Goal: Task Accomplishment & Management: Use online tool/utility

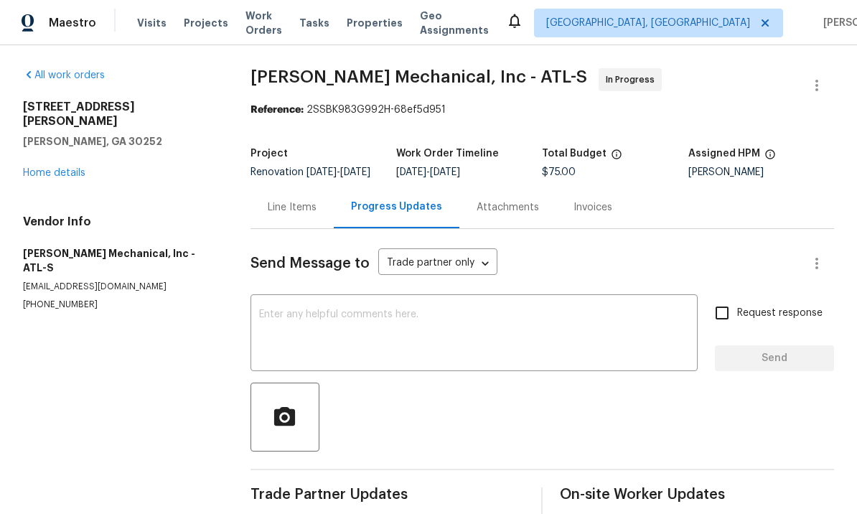
scroll to position [33, 0]
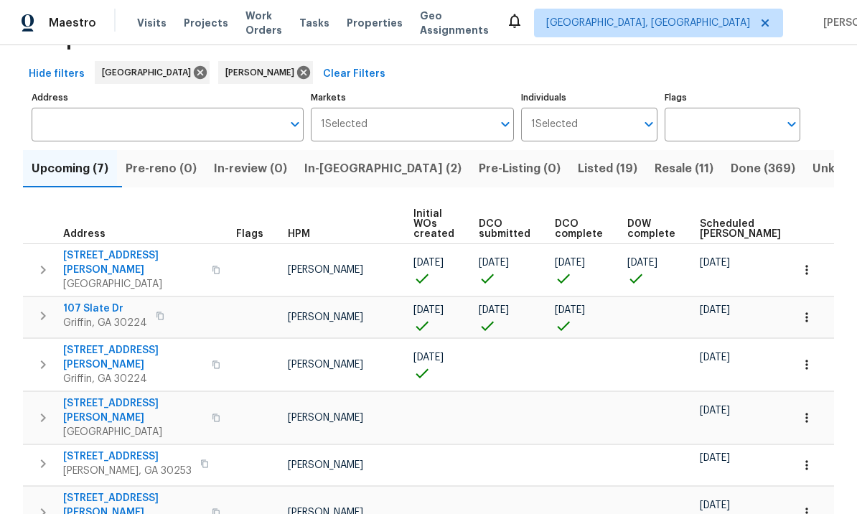
scroll to position [37, 0]
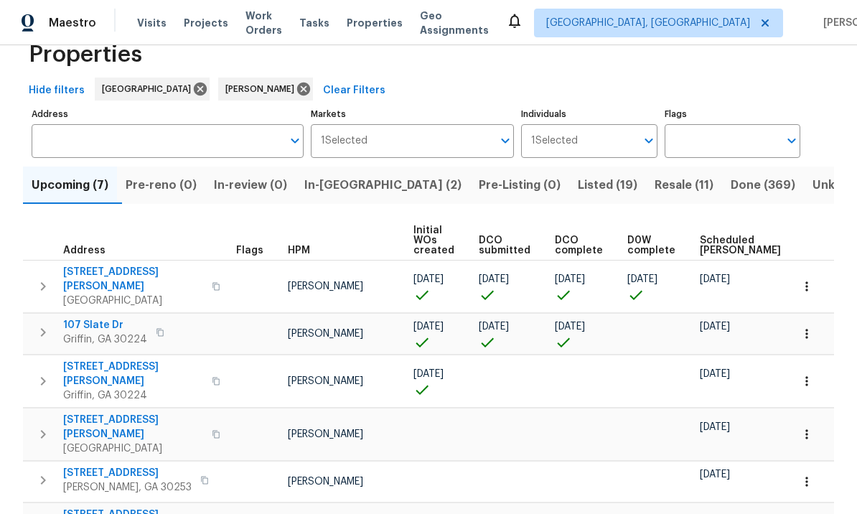
click at [578, 181] on span "Listed (19)" at bounding box center [608, 185] width 60 height 20
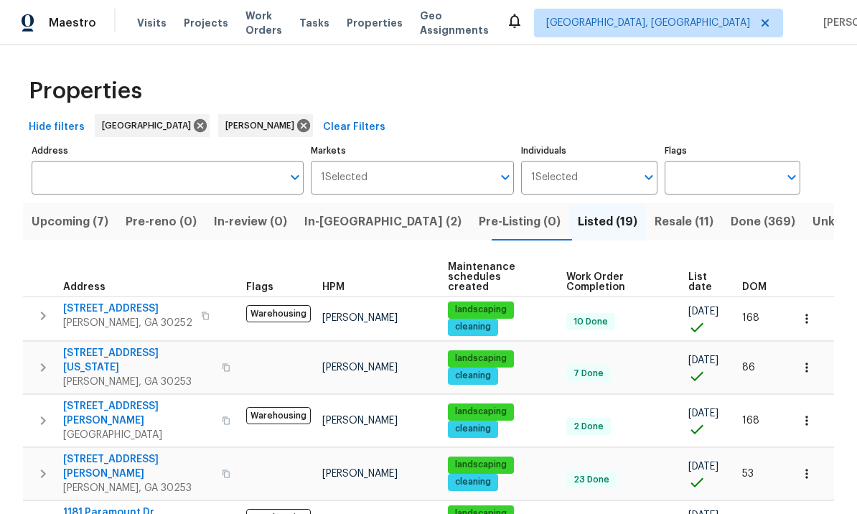
click at [131, 302] on span "521 Country Lake Dr" at bounding box center [127, 309] width 129 height 14
click at [40, 307] on icon "button" at bounding box center [42, 315] width 17 height 17
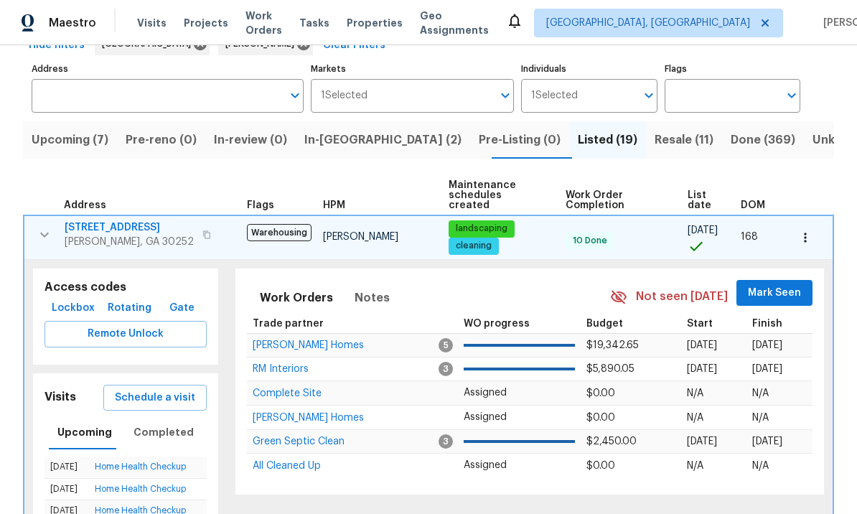
scroll to position [85, 0]
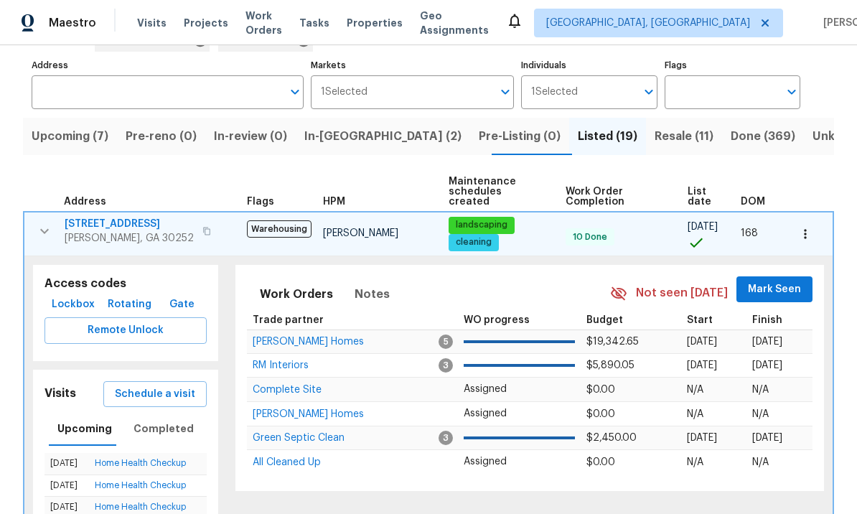
click at [172, 389] on span "Schedule a visit" at bounding box center [155, 395] width 80 height 18
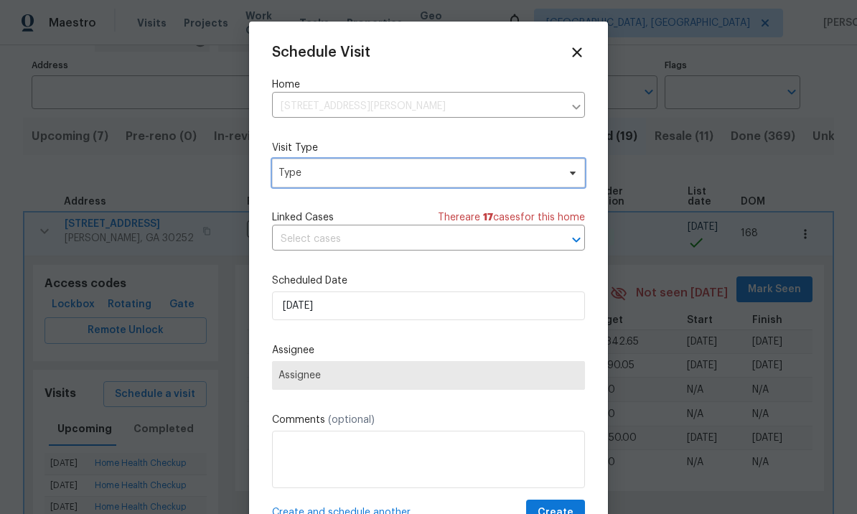
click at [346, 180] on span "Type" at bounding box center [418, 173] width 279 height 14
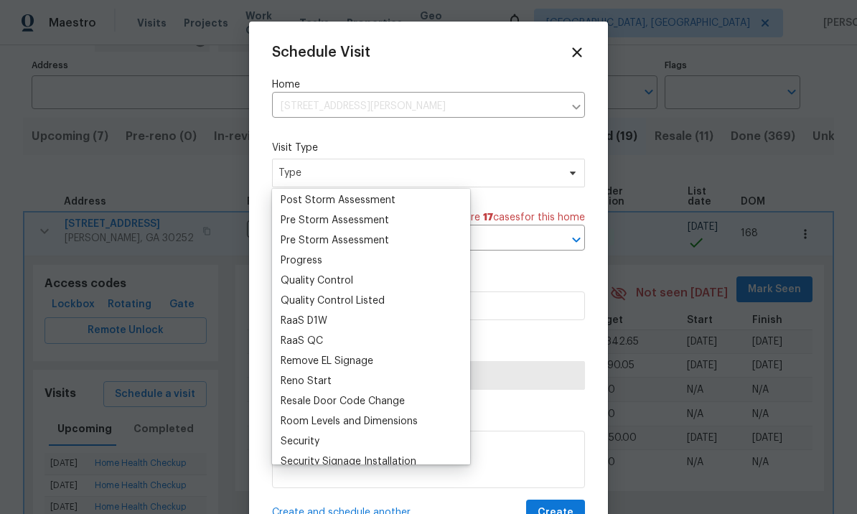
scroll to position [0, 0]
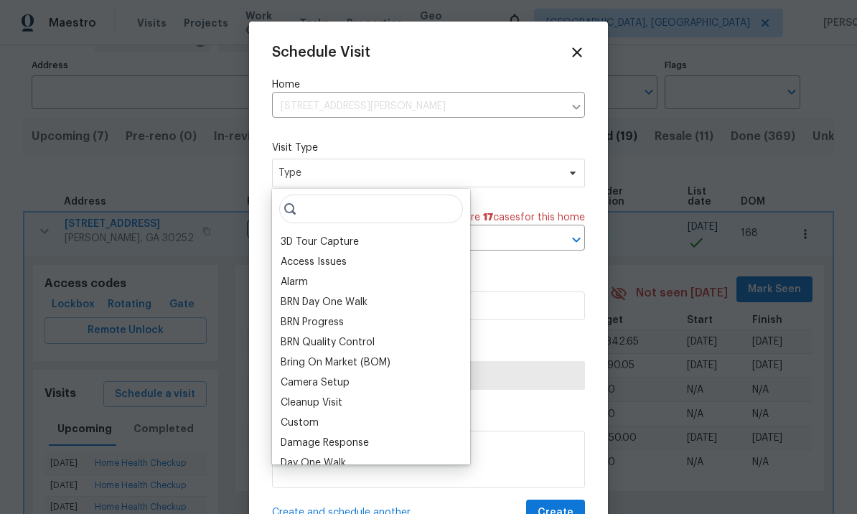
click at [368, 300] on div "BRN Day One Walk" at bounding box center [324, 302] width 87 height 14
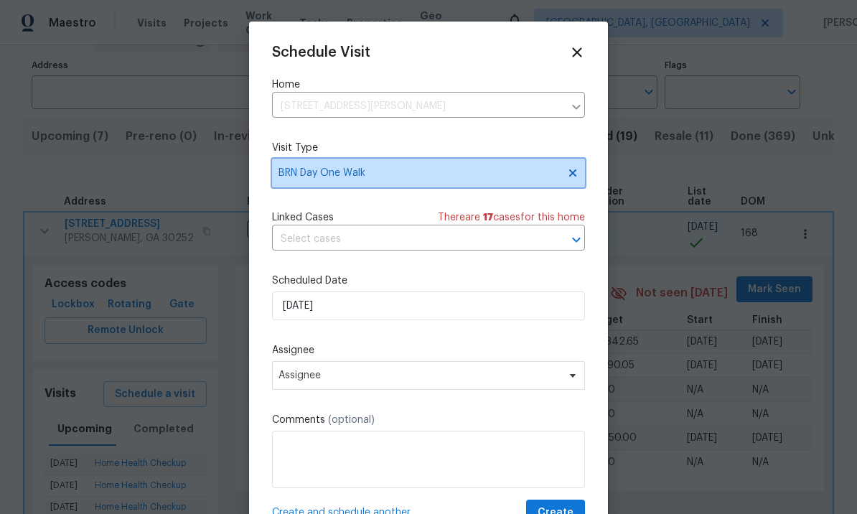
click at [414, 180] on span "BRN Day One Walk" at bounding box center [418, 173] width 279 height 14
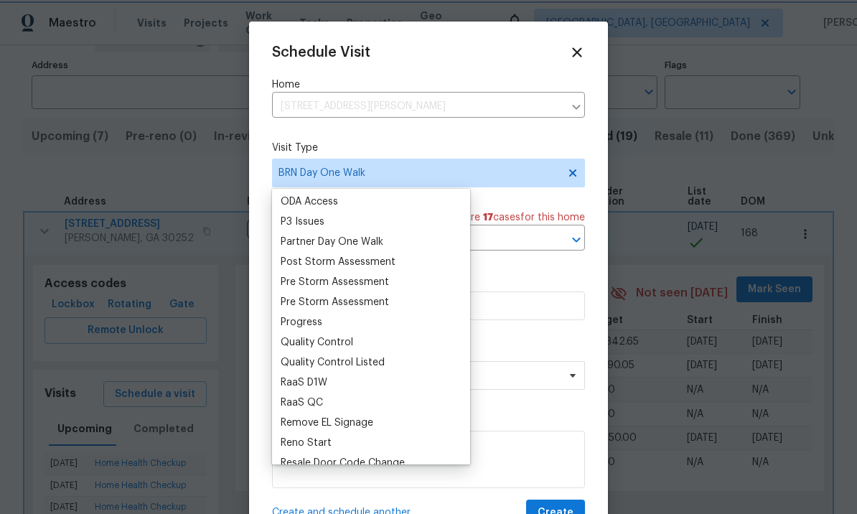
scroll to position [846, 0]
click at [372, 355] on div "Quality Control Listed" at bounding box center [333, 361] width 104 height 14
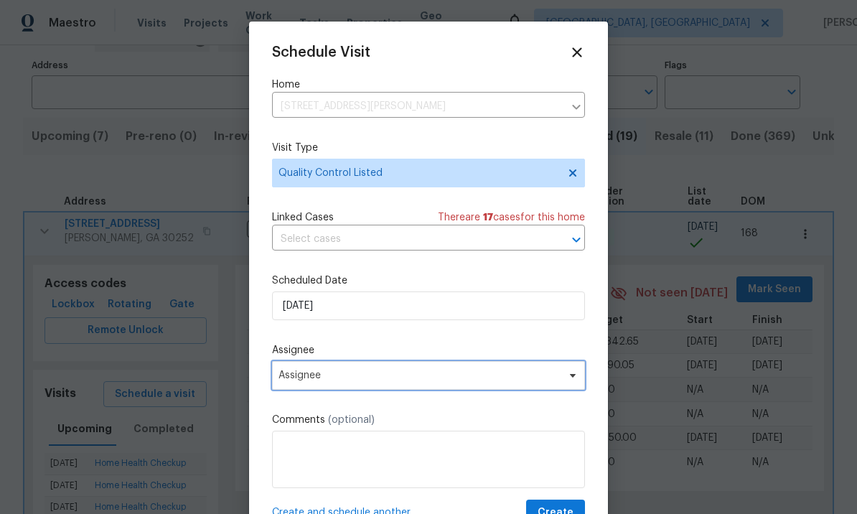
click at [398, 381] on span "Assignee" at bounding box center [419, 375] width 281 height 11
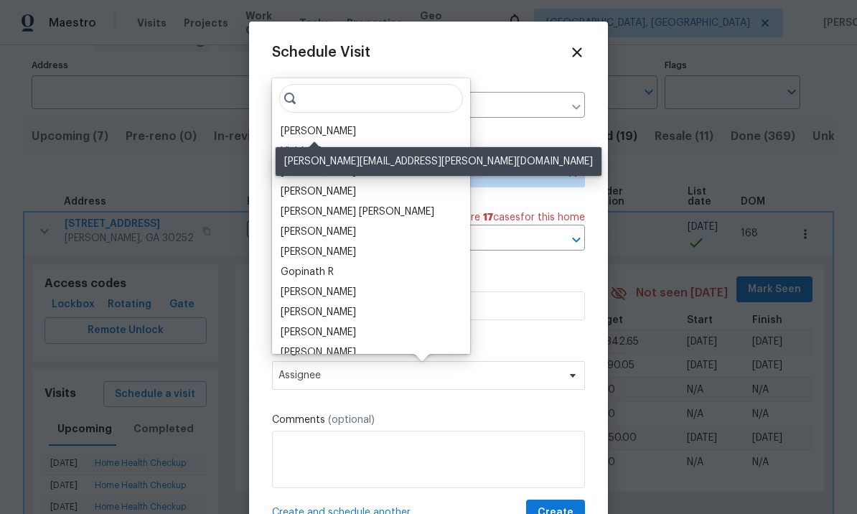
click at [338, 130] on div "[PERSON_NAME]" at bounding box center [318, 131] width 75 height 14
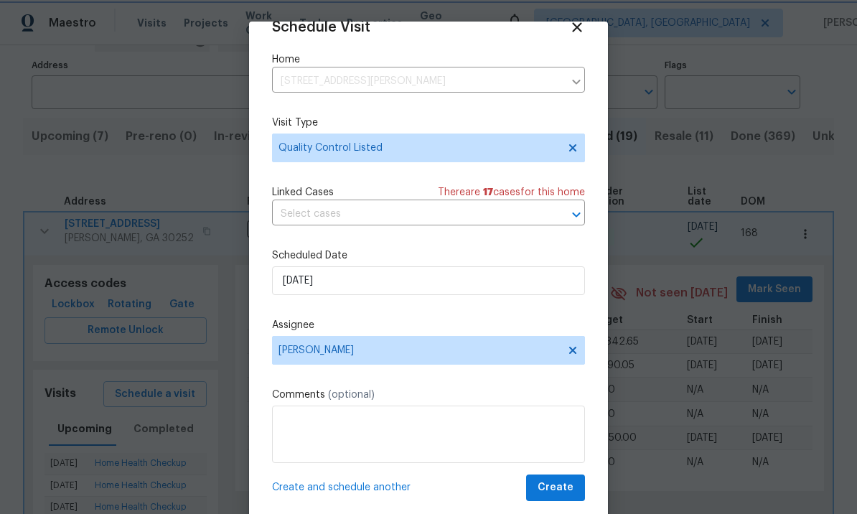
scroll to position [28, 0]
click at [562, 481] on span "Create" at bounding box center [556, 488] width 36 height 18
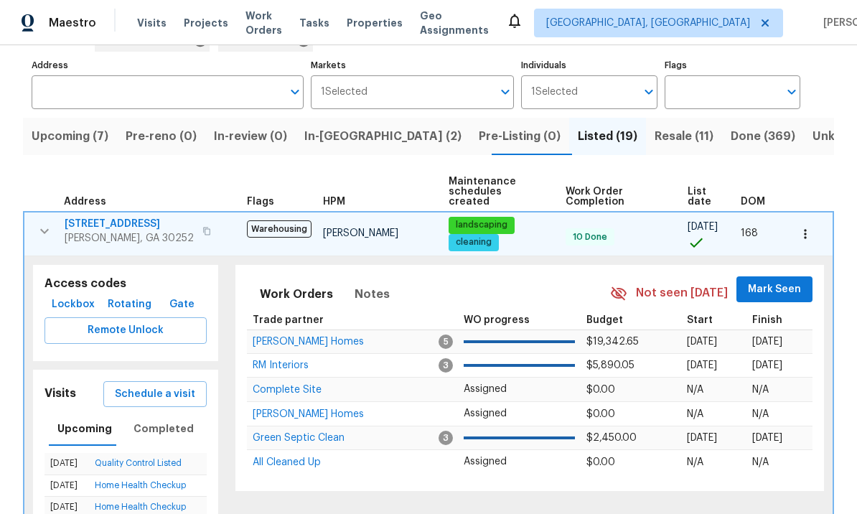
click at [351, 136] on span "In-reno (2)" at bounding box center [382, 136] width 157 height 20
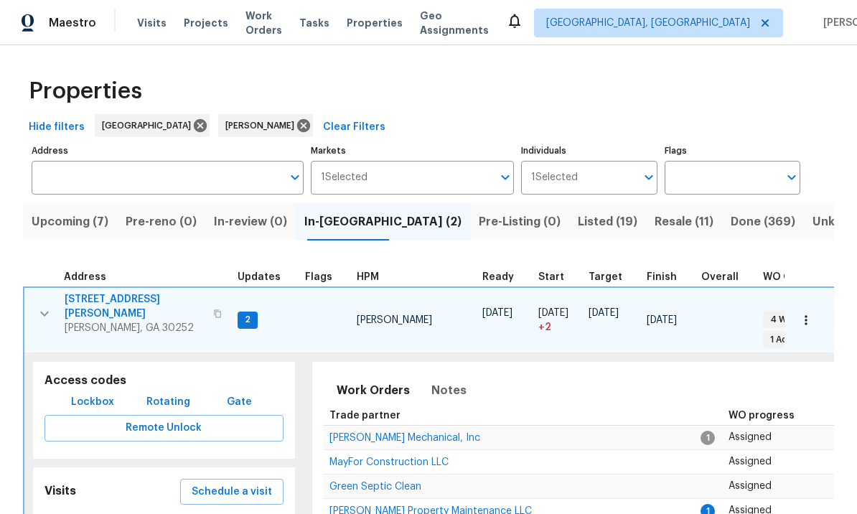
click at [80, 226] on span "Upcoming (7)" at bounding box center [70, 222] width 77 height 20
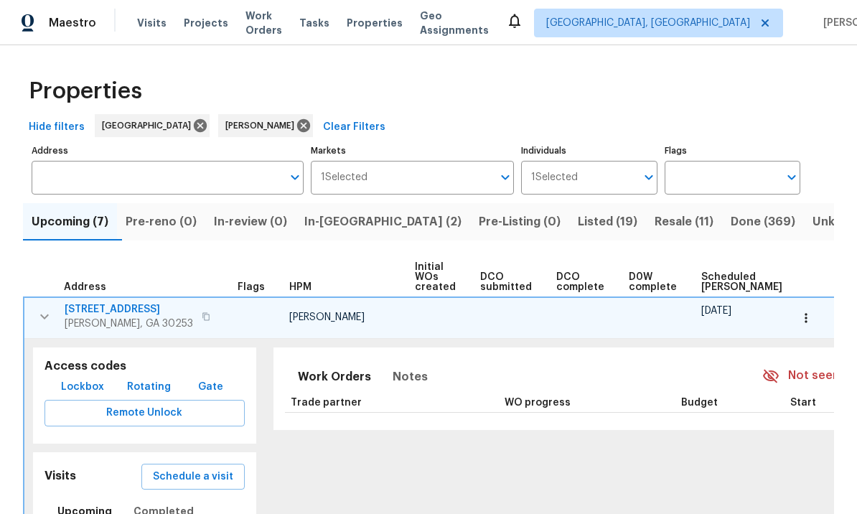
click at [49, 307] on button "button" at bounding box center [44, 316] width 29 height 29
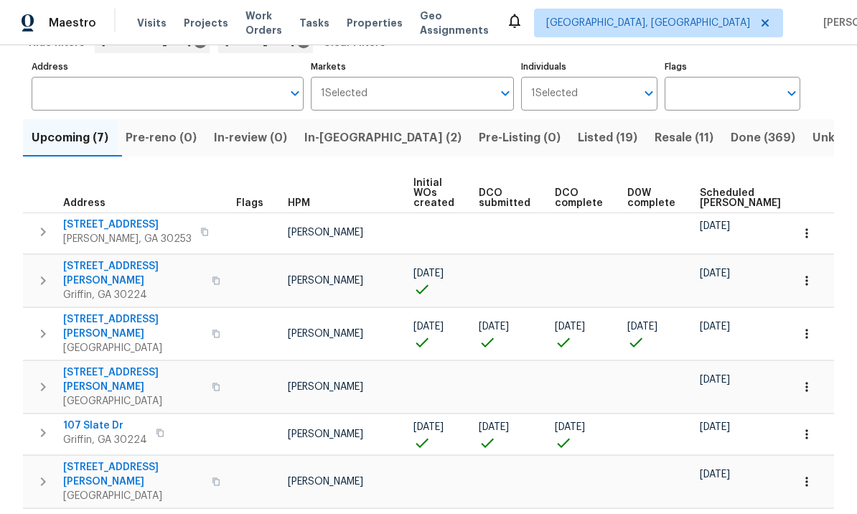
scroll to position [83, 0]
click at [96, 313] on span "45 Kendall Ln" at bounding box center [133, 327] width 140 height 29
click at [41, 326] on icon "button" at bounding box center [42, 334] width 17 height 17
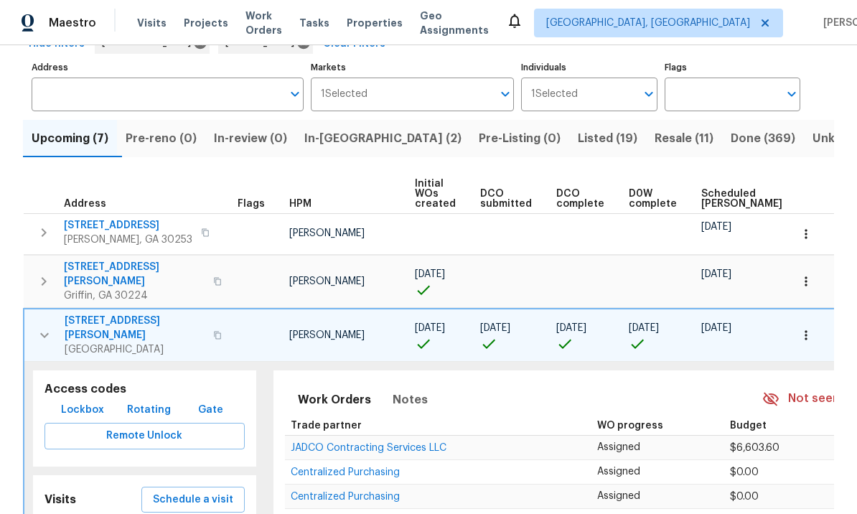
click at [89, 401] on span "Lockbox" at bounding box center [82, 410] width 43 height 18
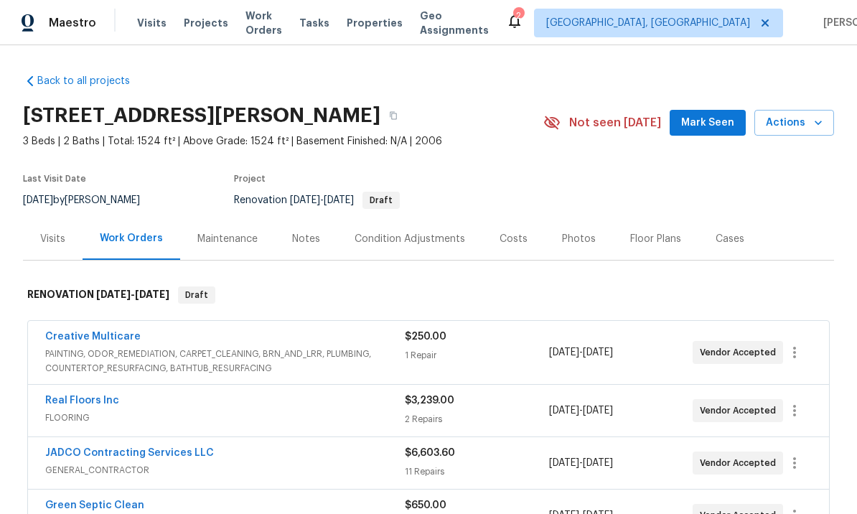
click at [715, 121] on span "Mark Seen" at bounding box center [707, 123] width 53 height 18
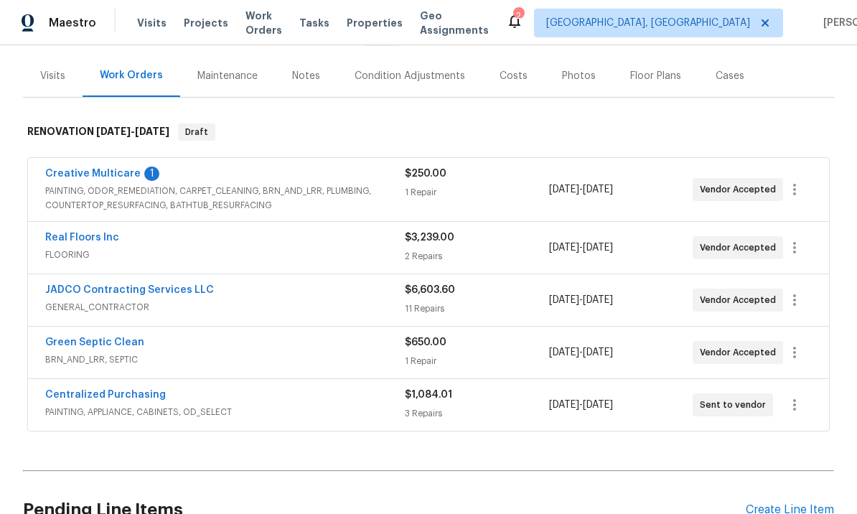
scroll to position [150, 0]
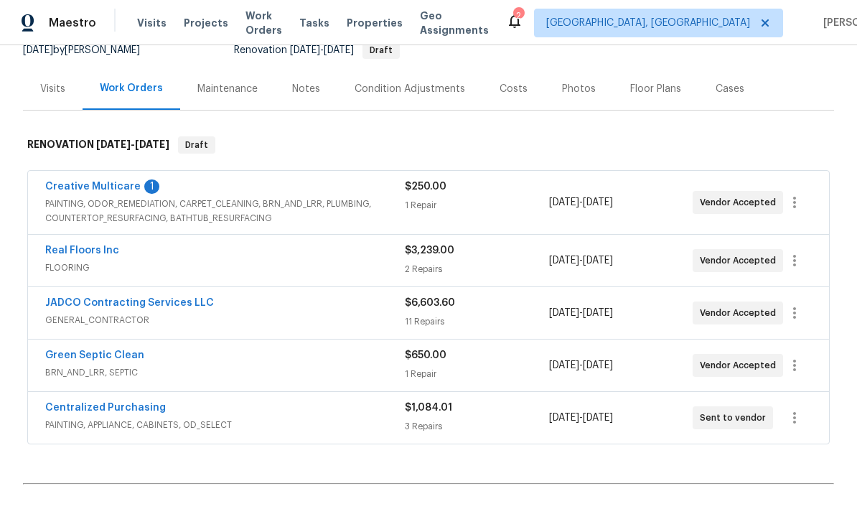
click at [129, 190] on link "Creative Multicare" at bounding box center [93, 187] width 96 height 10
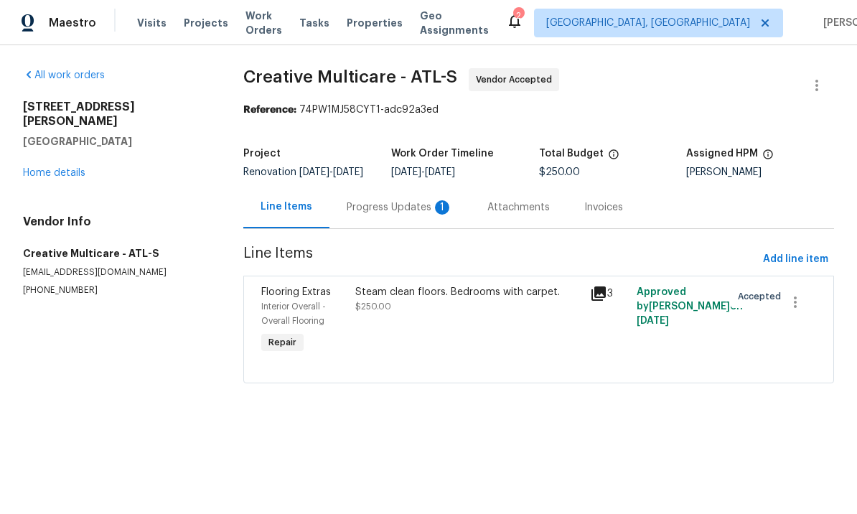
click at [394, 215] on div "Progress Updates 1" at bounding box center [400, 207] width 106 height 14
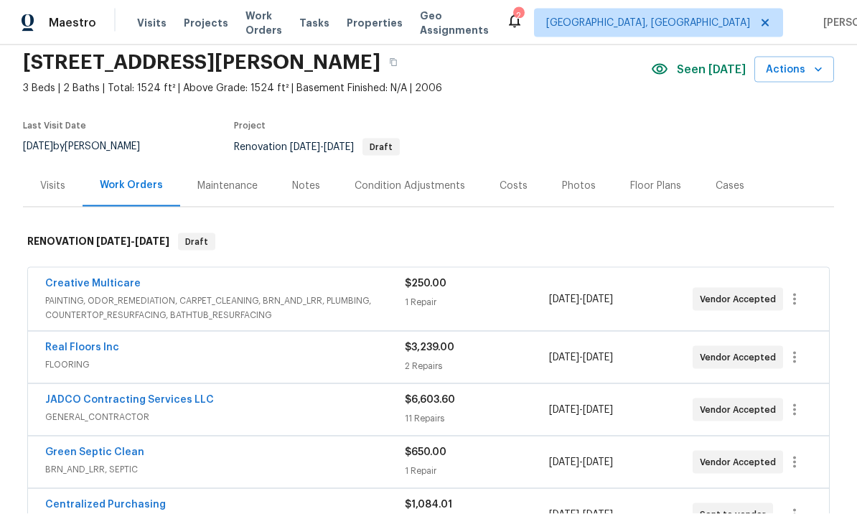
scroll to position [55, 0]
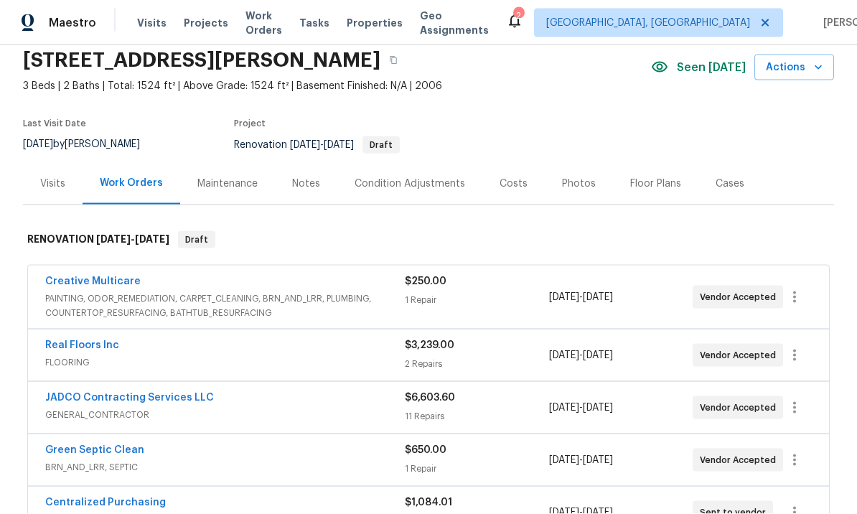
click at [162, 393] on link "JADCO Contracting Services LLC" at bounding box center [129, 398] width 169 height 10
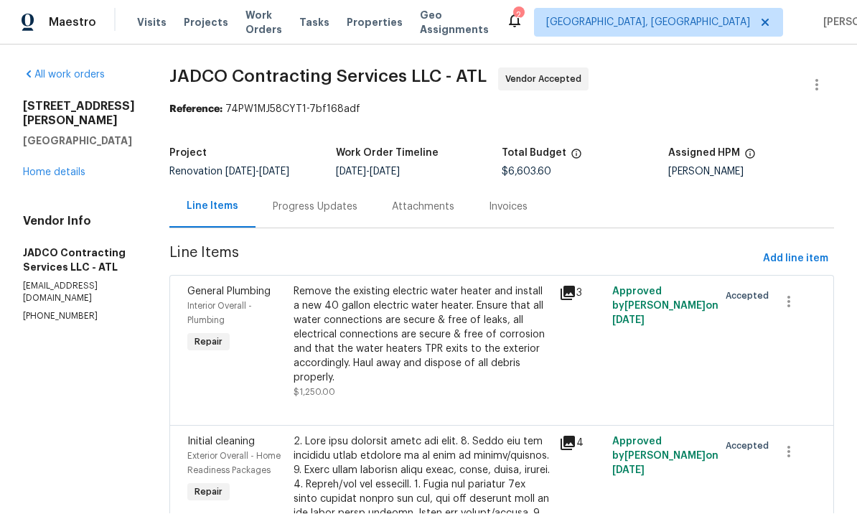
scroll to position [1, 0]
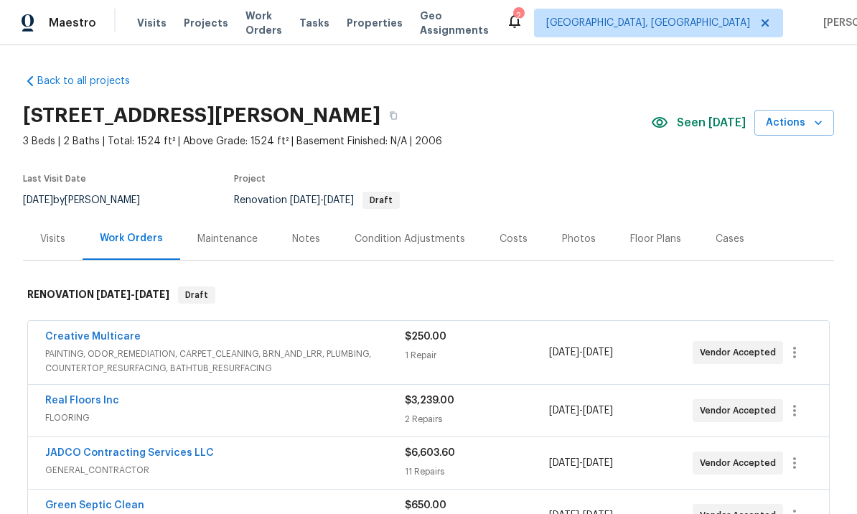
click at [102, 338] on link "Creative Multicare" at bounding box center [93, 337] width 96 height 10
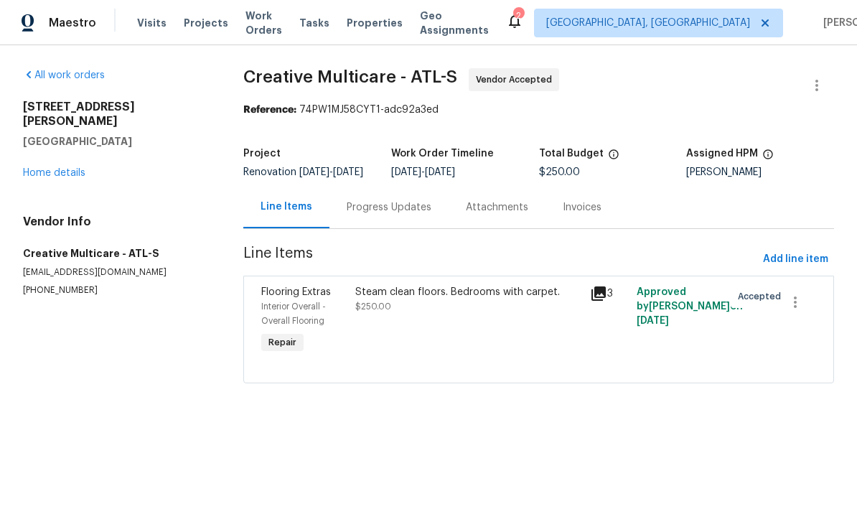
click at [386, 213] on div "Progress Updates" at bounding box center [389, 207] width 85 height 14
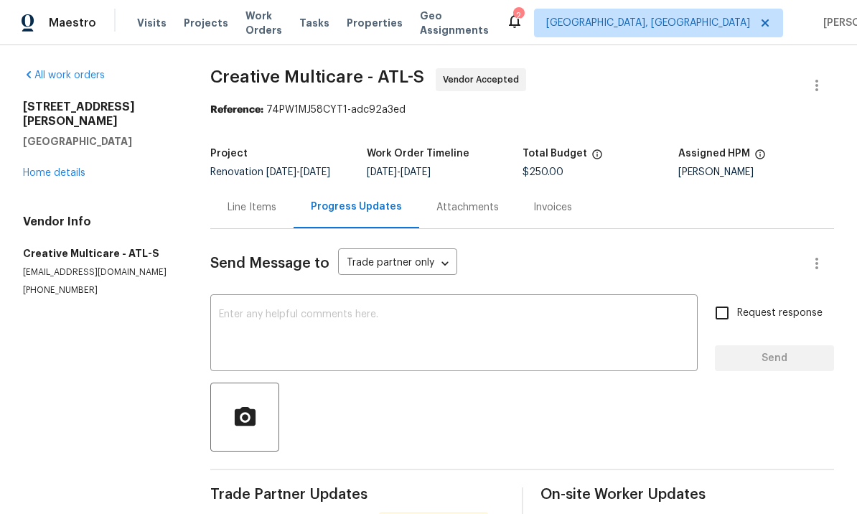
click at [330, 335] on textarea at bounding box center [454, 335] width 470 height 50
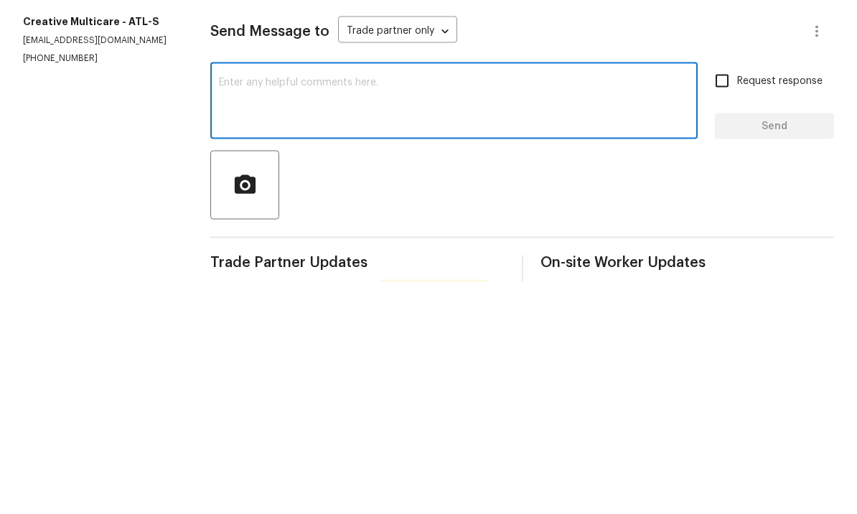
click at [293, 310] on textarea at bounding box center [454, 335] width 470 height 50
paste textarea "JADCO Contracting Services LLC - ATL construction@jadcocontracting.com (404) 39…"
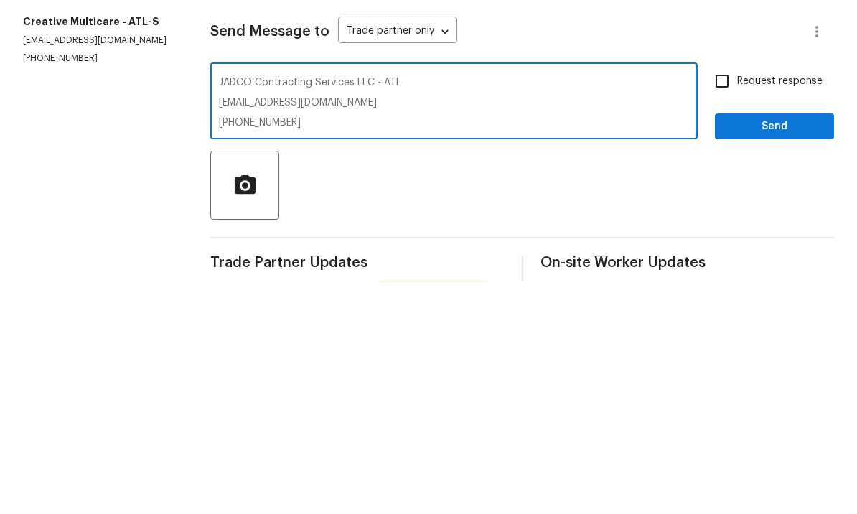
type textarea "JADCO Contracting Services LLC - ATL construction@jadcocontracting.com (404) 39…"
click at [729, 298] on input "Request response" at bounding box center [722, 313] width 30 height 30
checkbox input "true"
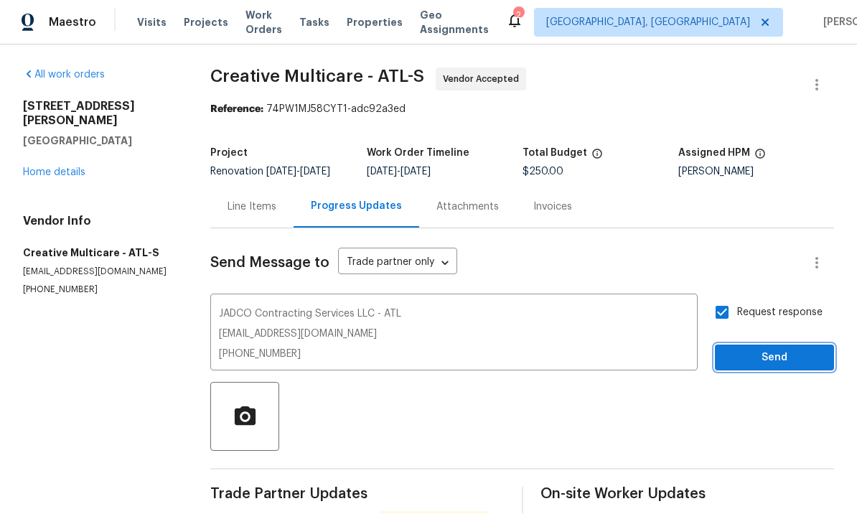
click at [770, 350] on span "Send" at bounding box center [775, 359] width 96 height 18
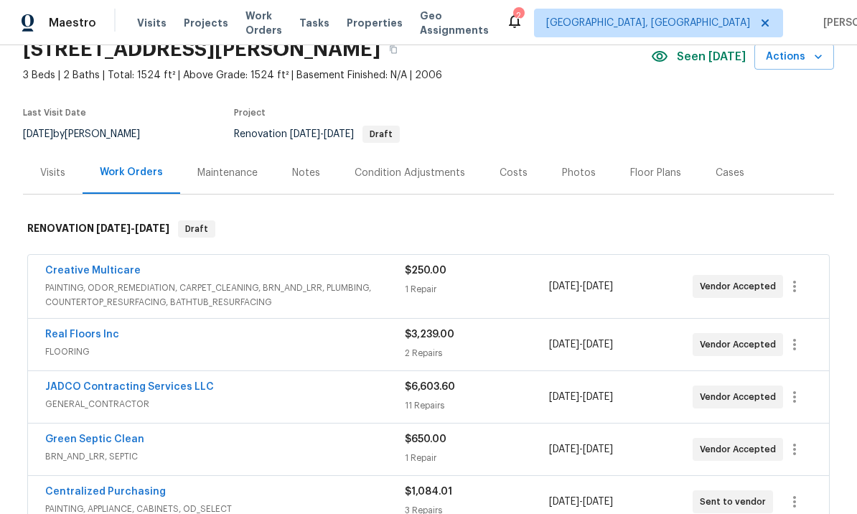
scroll to position [85, 0]
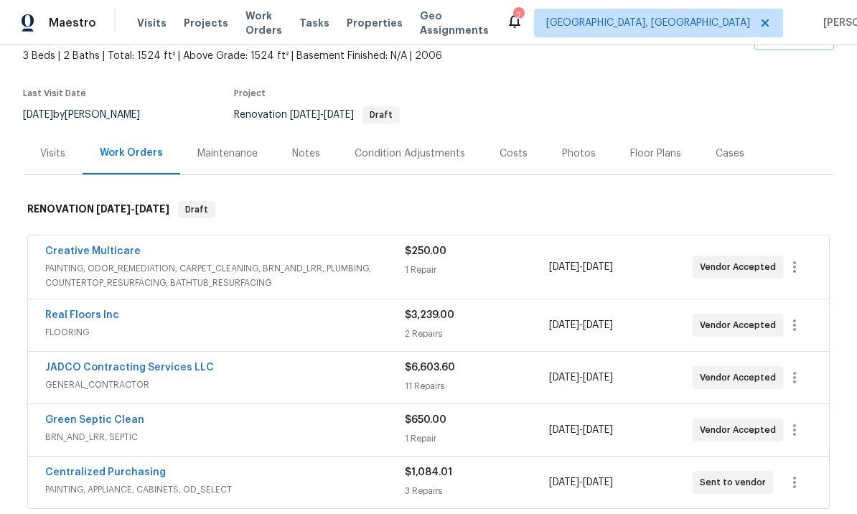
click at [179, 372] on link "JADCO Contracting Services LLC" at bounding box center [129, 368] width 169 height 10
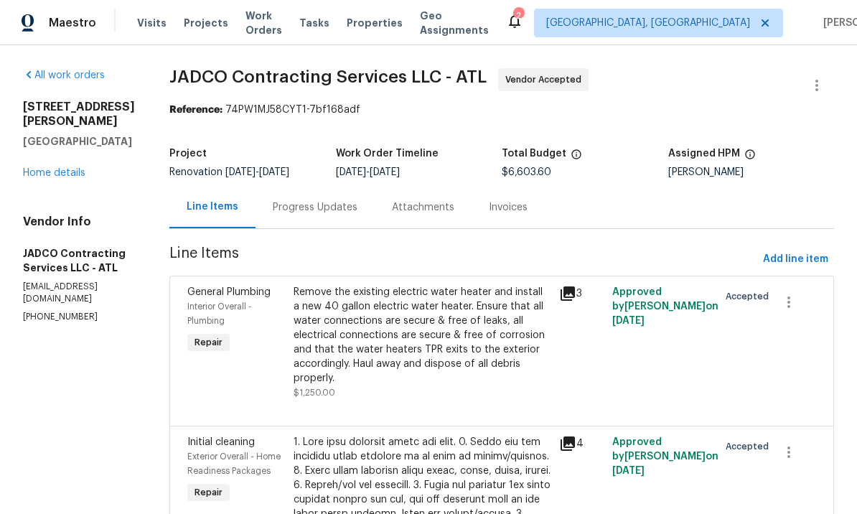
click at [358, 210] on div "Progress Updates" at bounding box center [315, 207] width 85 height 14
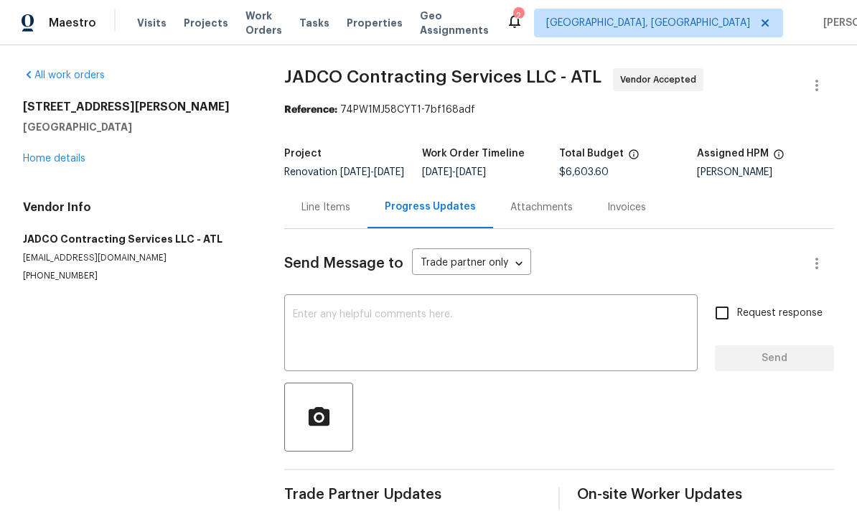
click at [390, 341] on textarea at bounding box center [491, 335] width 396 height 50
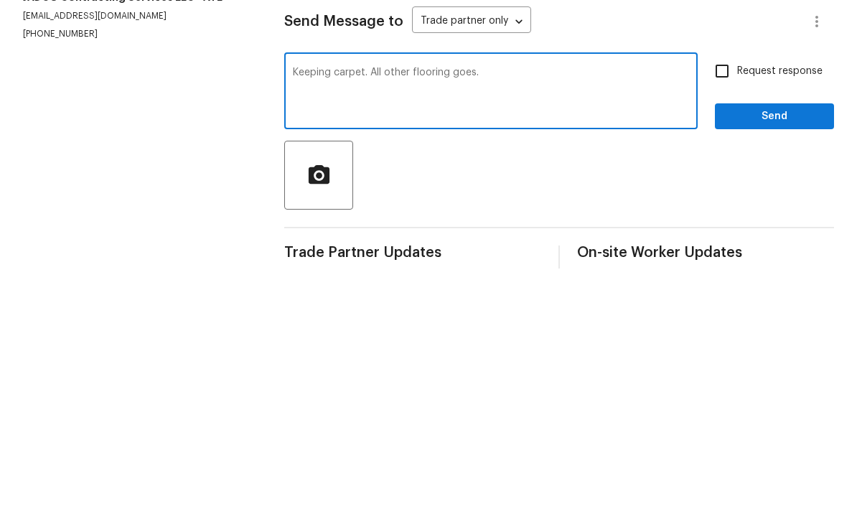
type textarea "Keeping carpet. All other flooring goes."
click at [735, 298] on input "Request response" at bounding box center [722, 313] width 30 height 30
checkbox input "true"
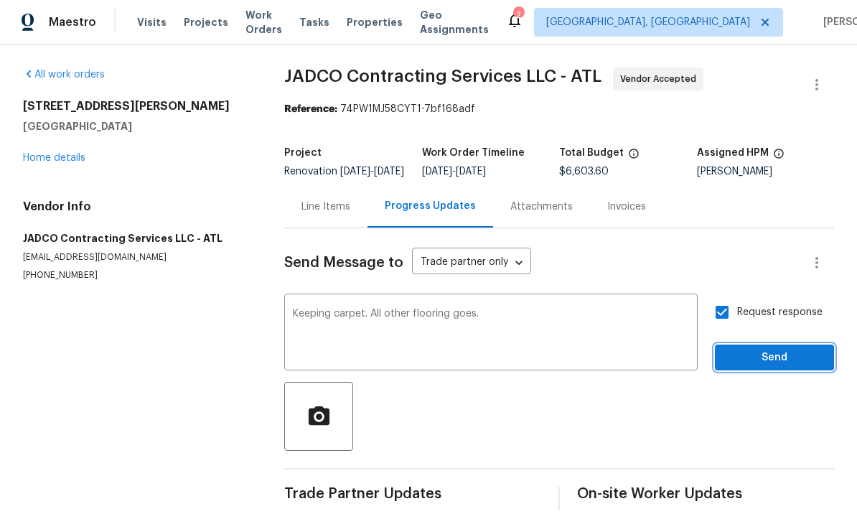
click at [748, 350] on span "Send" at bounding box center [775, 359] width 96 height 18
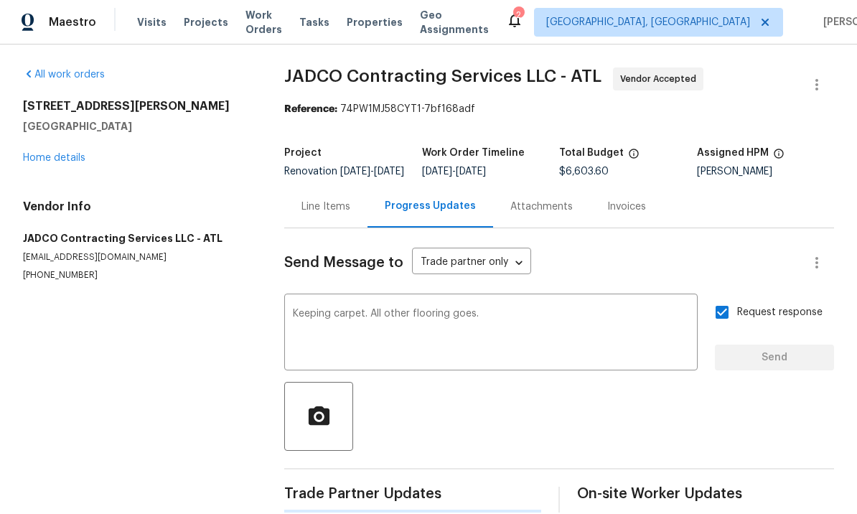
scroll to position [31, 0]
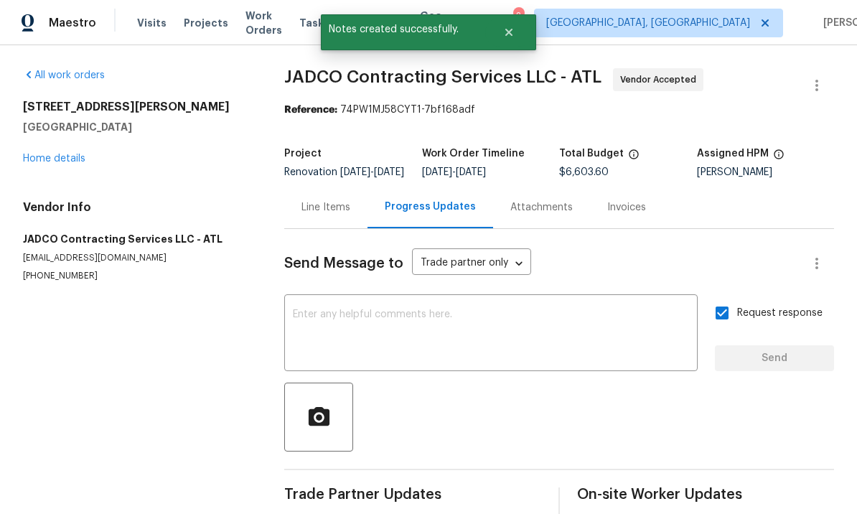
click at [376, 310] on textarea at bounding box center [491, 335] width 396 height 50
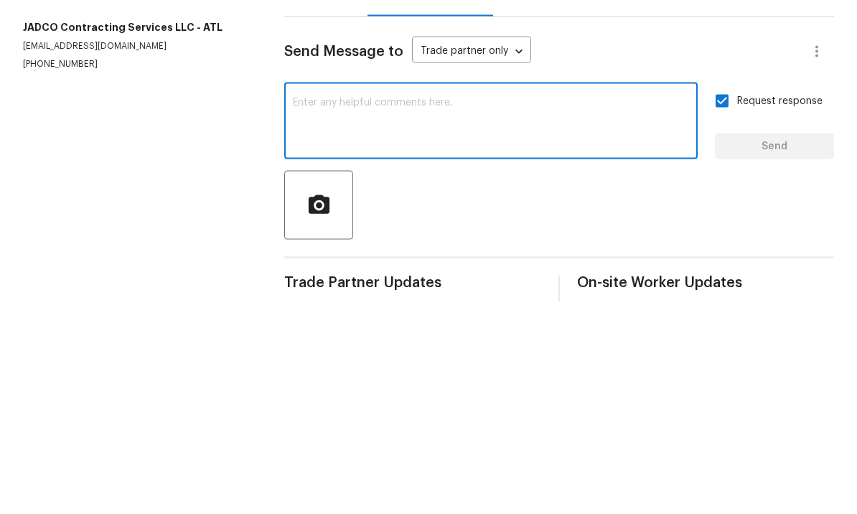
scroll to position [50, 0]
